Goal: Task Accomplishment & Management: Manage account settings

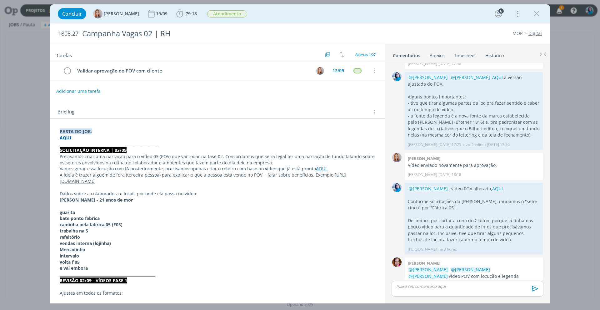
scroll to position [722, 0]
click at [537, 12] on icon "dialog" at bounding box center [536, 13] width 9 height 9
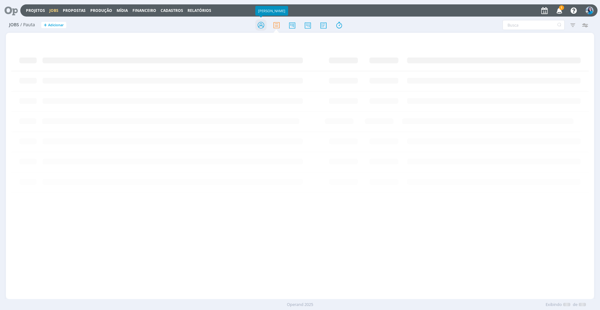
click at [260, 25] on icon at bounding box center [260, 25] width 11 height 12
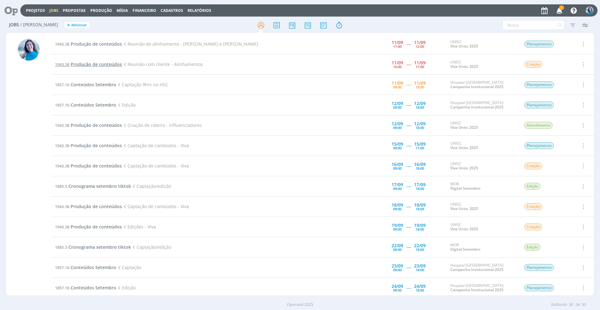
click at [111, 65] on span "Produção de conteúdos" at bounding box center [96, 64] width 51 height 6
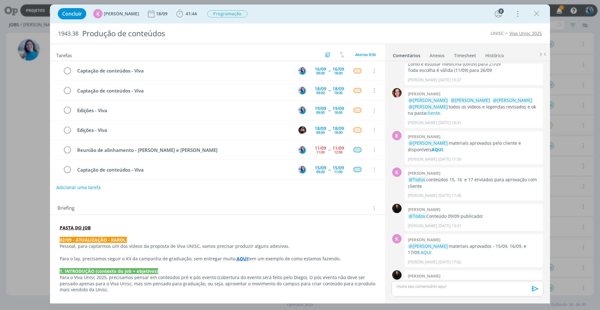
scroll to position [62, 0]
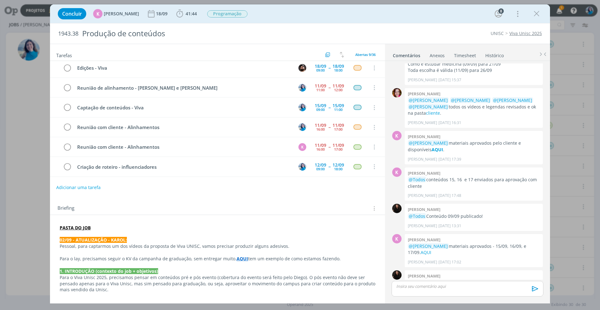
click at [465, 56] on link "Timesheet" at bounding box center [465, 54] width 22 height 9
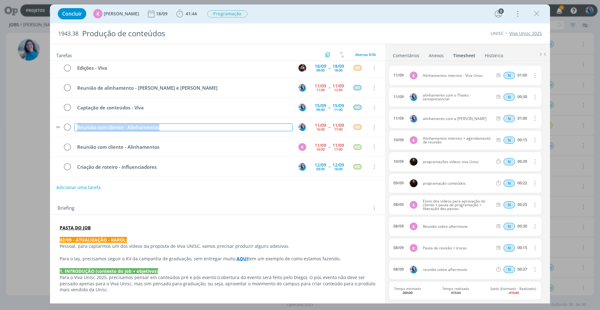
drag, startPoint x: 78, startPoint y: 128, endPoint x: 161, endPoint y: 129, distance: 83.1
click at [161, 129] on div "Reunião com cliente - Alinhamentos" at bounding box center [183, 127] width 218 height 8
copy div "Reunião com cliente - Alinhamentos"
click at [189, 13] on span "41:44" at bounding box center [191, 14] width 11 height 6
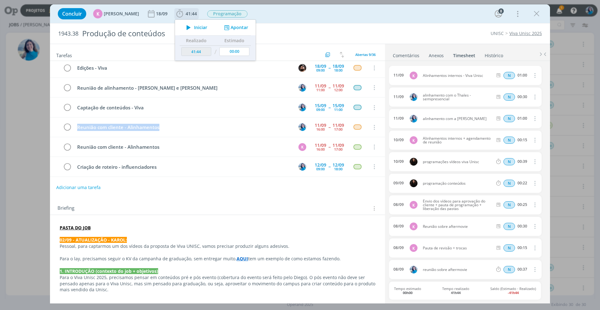
click at [231, 24] on button "Apontar" at bounding box center [235, 27] width 26 height 7
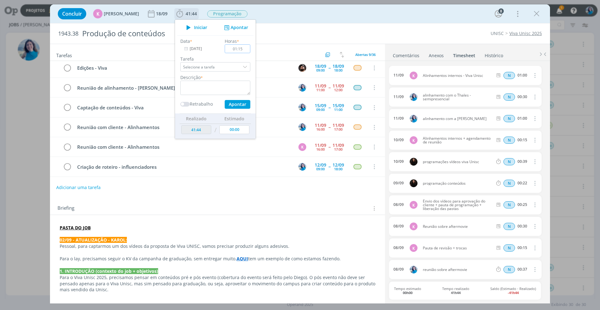
type input "01:15"
click at [216, 88] on textarea "dialog" at bounding box center [215, 88] width 70 height 14
paste textarea "Reunião com cliente - Alinhamentos"
type textarea "Reunião com cliente - Alinhamentos"
click at [244, 105] on button "Apontar" at bounding box center [238, 104] width 26 height 9
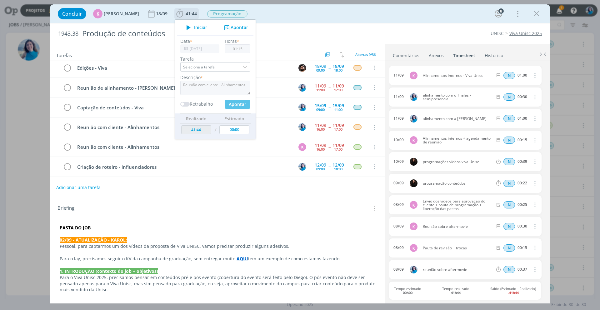
type input "42:59"
type input "00:00"
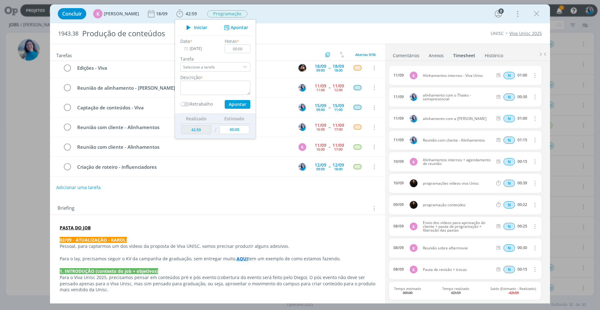
click at [332, 186] on div "Adicionar uma tarefa" at bounding box center [217, 187] width 335 height 11
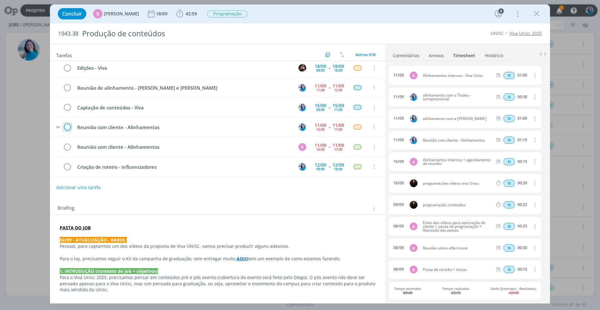
click at [69, 127] on icon "dialog" at bounding box center [67, 127] width 9 height 9
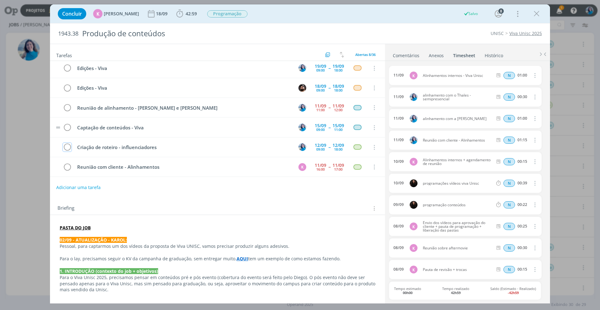
scroll to position [42, 0]
click at [67, 109] on icon "dialog" at bounding box center [67, 107] width 9 height 9
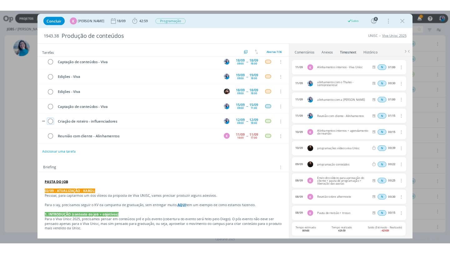
scroll to position [22, 0]
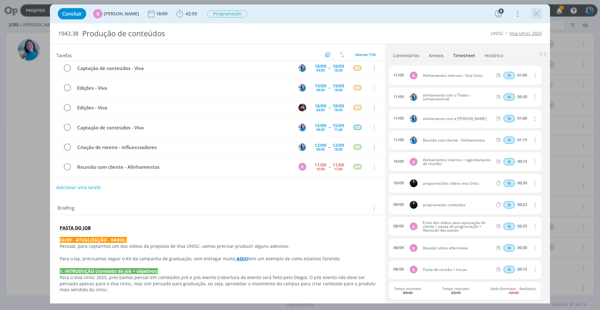
click at [538, 15] on icon "dialog" at bounding box center [536, 13] width 9 height 9
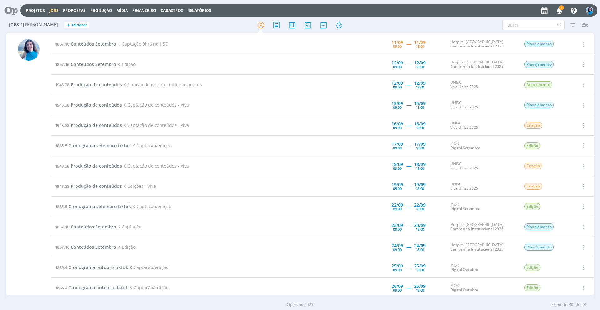
click at [560, 11] on icon "button" at bounding box center [559, 10] width 11 height 11
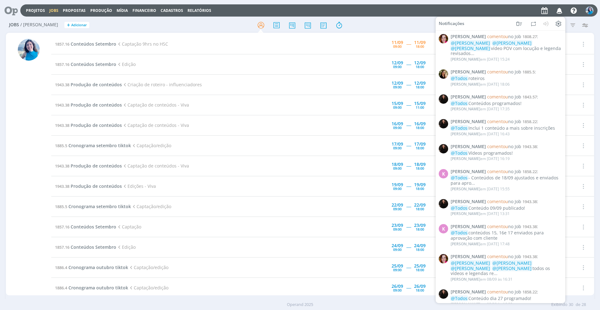
click at [560, 10] on icon "button" at bounding box center [559, 10] width 11 height 11
